Goal: Task Accomplishment & Management: Complete application form

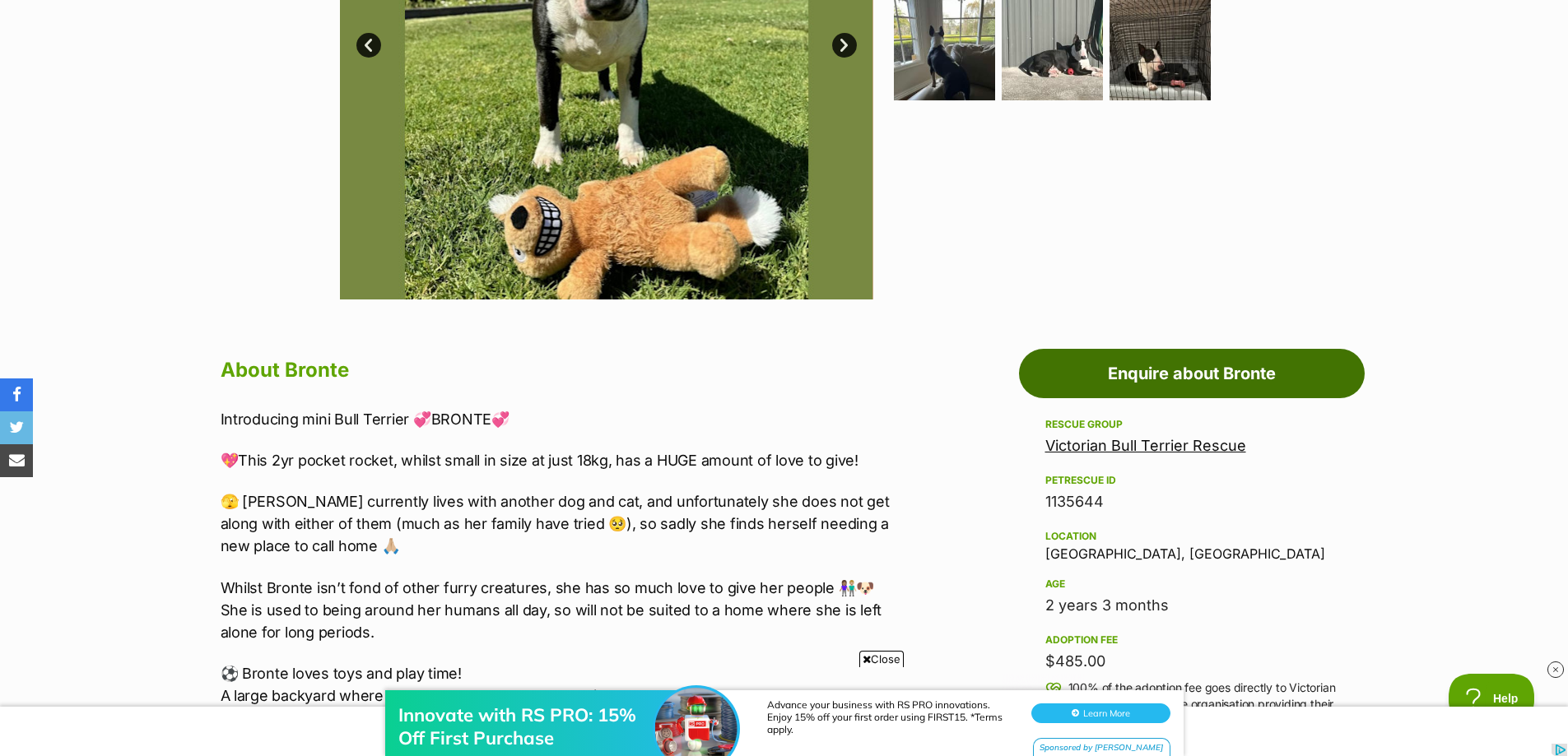
click at [1217, 369] on link "Enquire about Bronte" at bounding box center [1192, 373] width 346 height 49
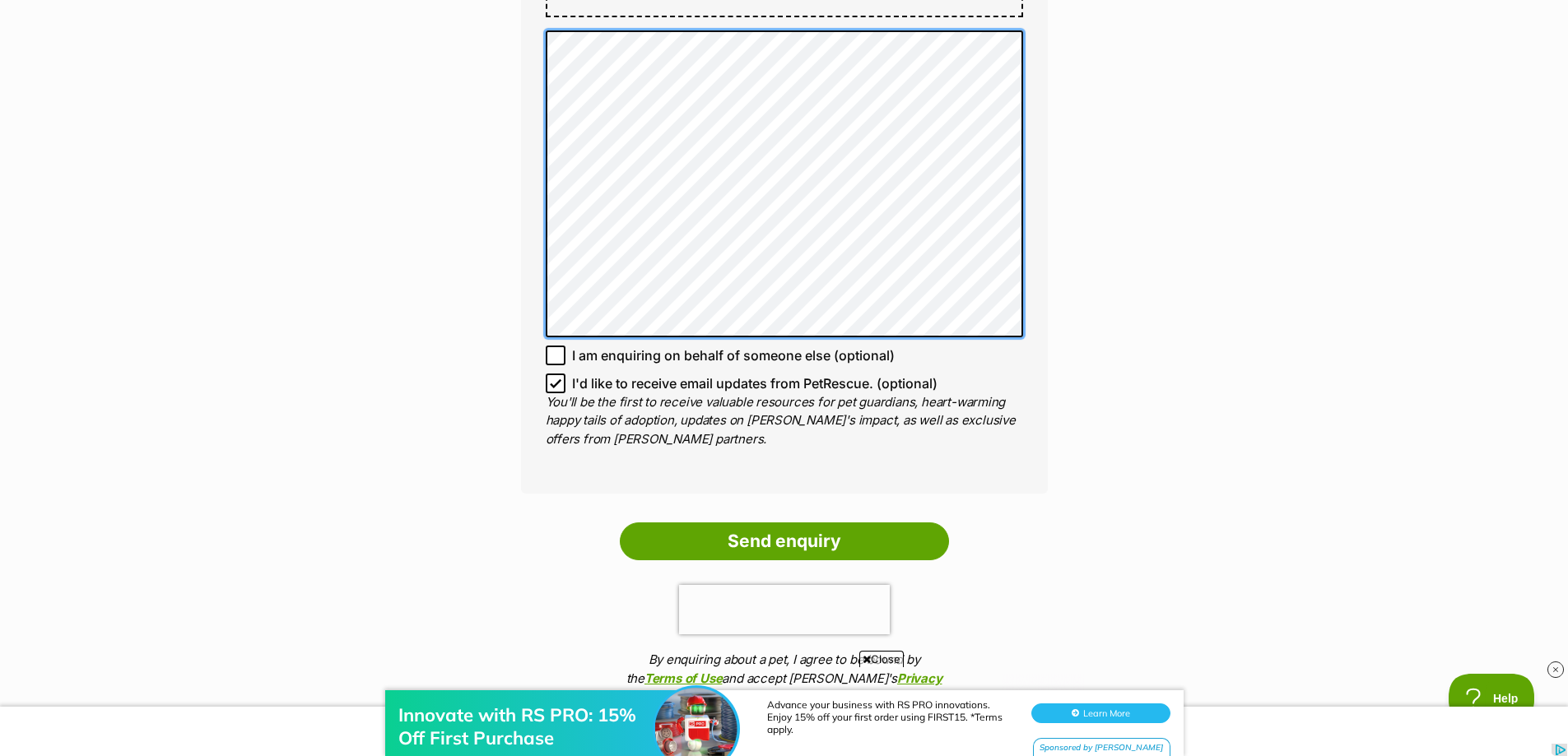
scroll to position [1070, 0]
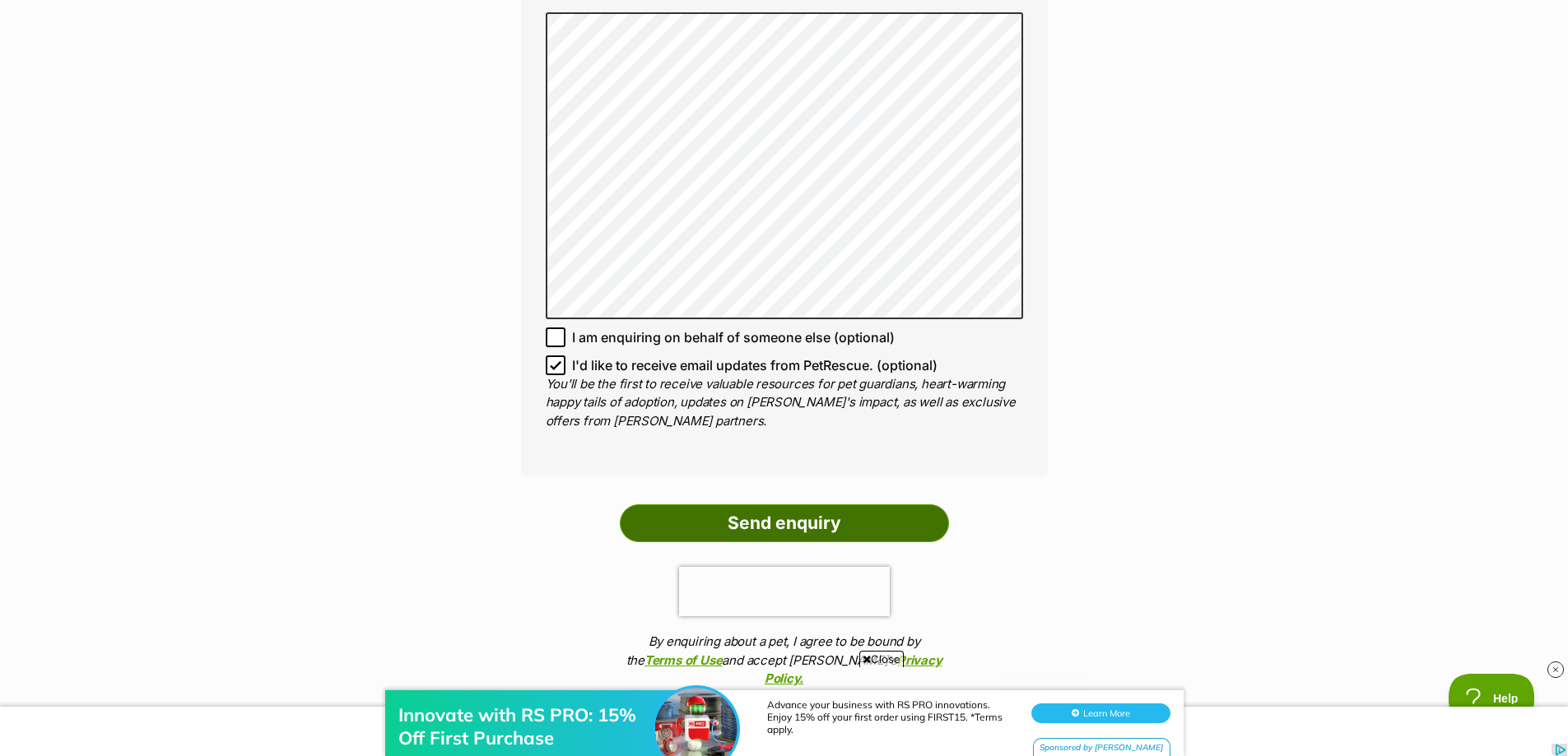
click at [791, 521] on input "Send enquiry" at bounding box center [784, 523] width 329 height 38
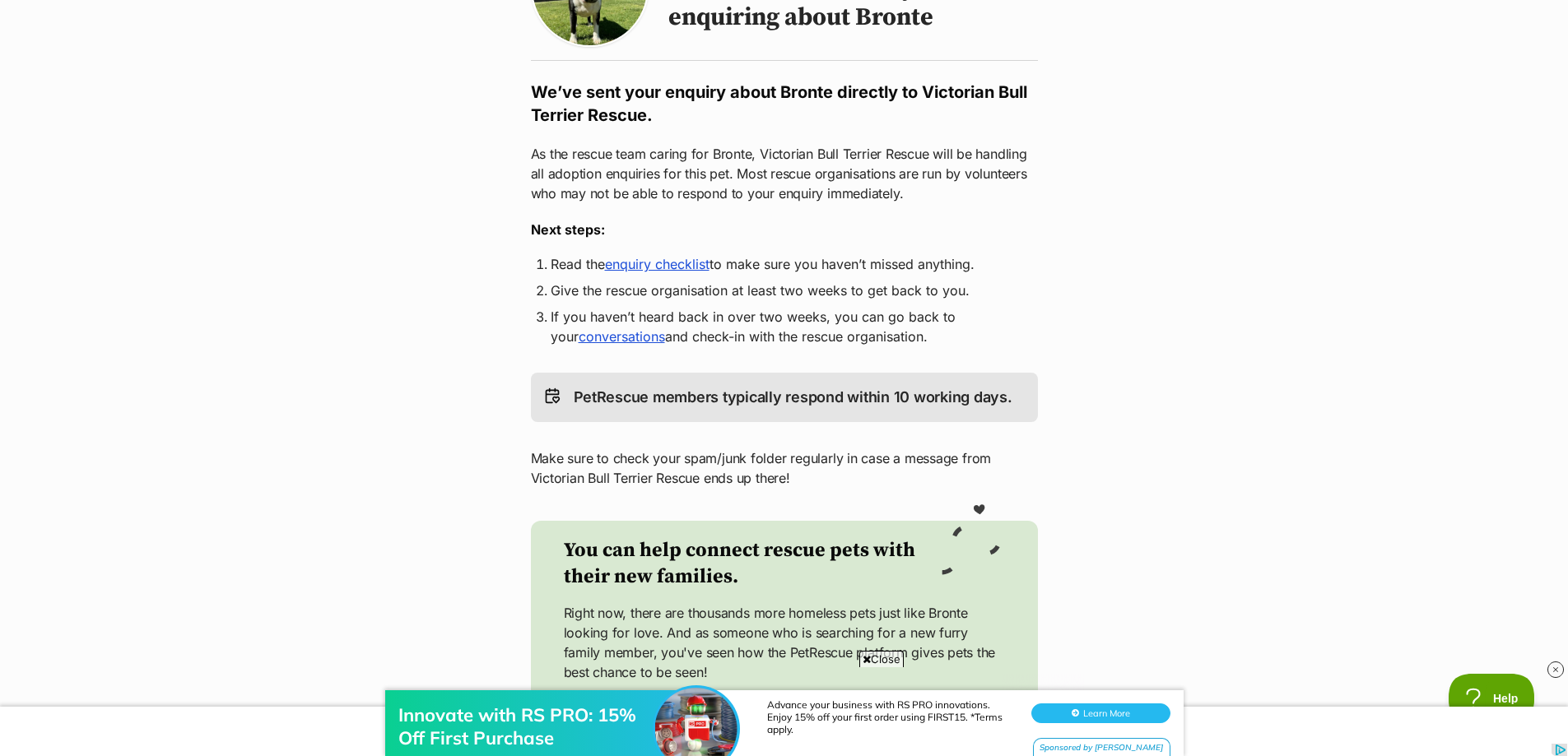
scroll to position [247, 0]
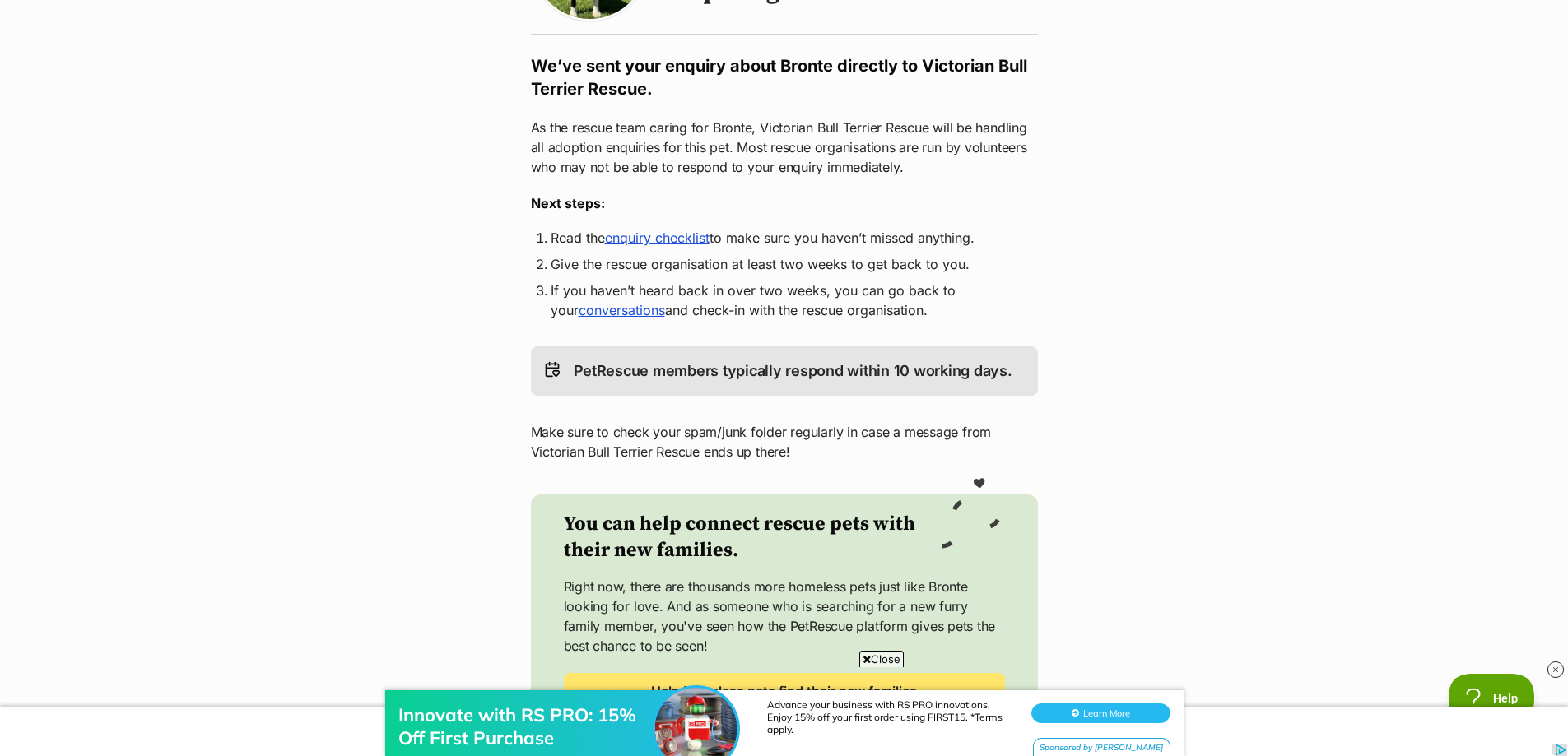
click at [676, 237] on link "enquiry checklist" at bounding box center [657, 237] width 105 height 16
